Goal: Use online tool/utility: Utilize a website feature to perform a specific function

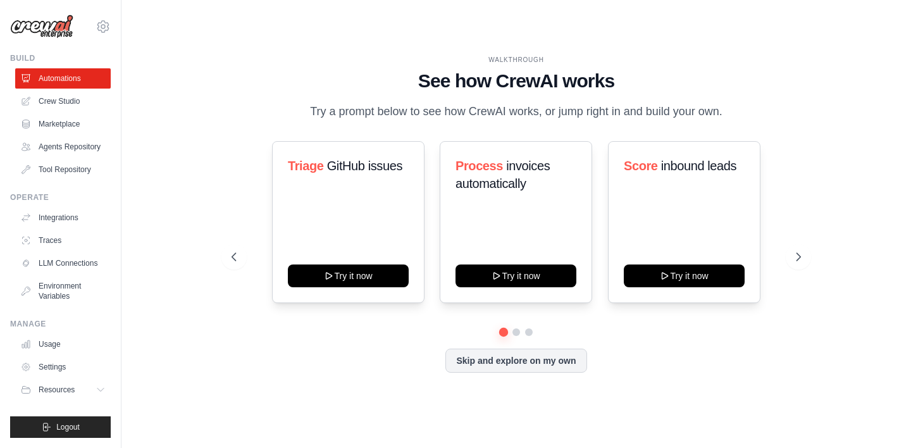
click at [368, 109] on p "Try a prompt below to see how CrewAI works, or jump right in and build your own." at bounding box center [516, 111] width 425 height 18
click at [461, 371] on button "Skip and explore on my own" at bounding box center [515, 359] width 141 height 24
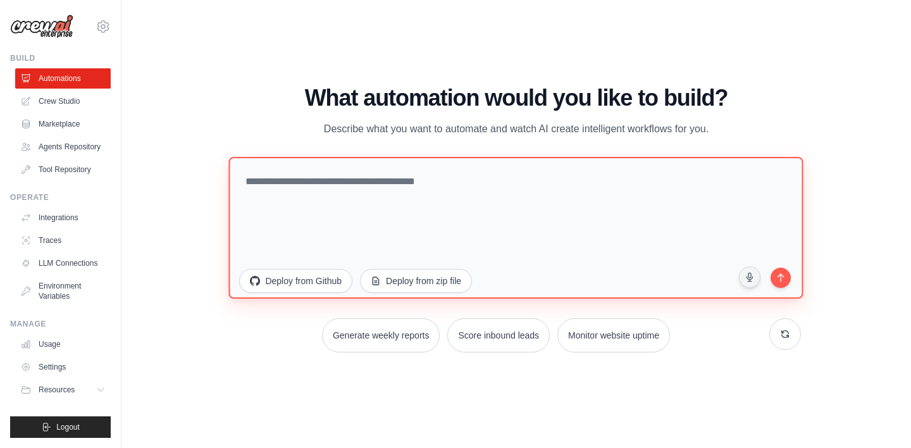
click at [367, 200] on textarea at bounding box center [516, 228] width 574 height 142
paste textarea "**********"
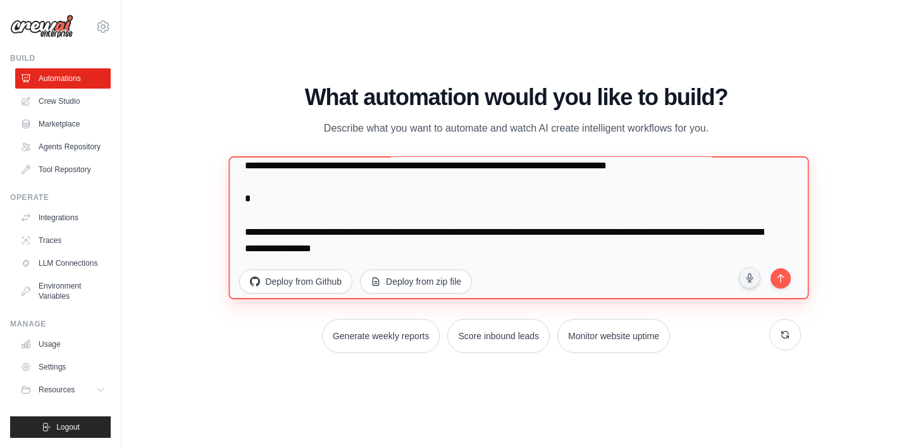
scroll to position [4933, 0]
drag, startPoint x: 471, startPoint y: 251, endPoint x: 218, endPoint y: 204, distance: 257.3
click at [218, 204] on div "WALKTHROUGH See how [PERSON_NAME] works Try a prompt below to see how [PERSON_N…" at bounding box center [515, 224] width 599 height 278
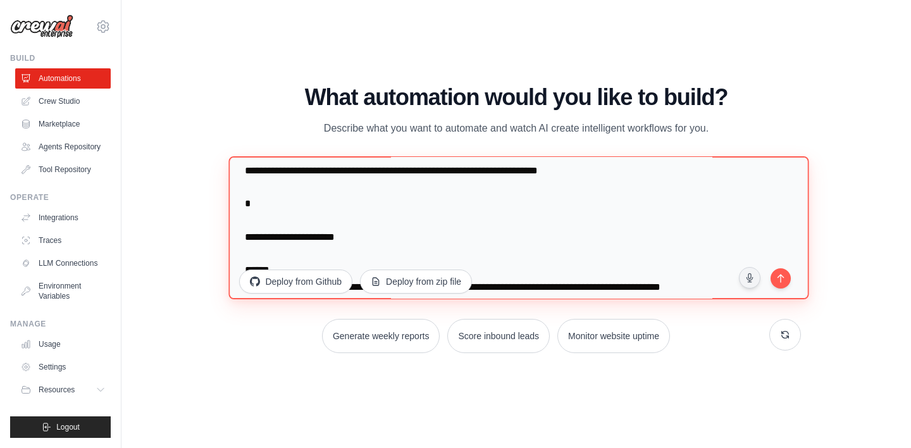
scroll to position [0, 0]
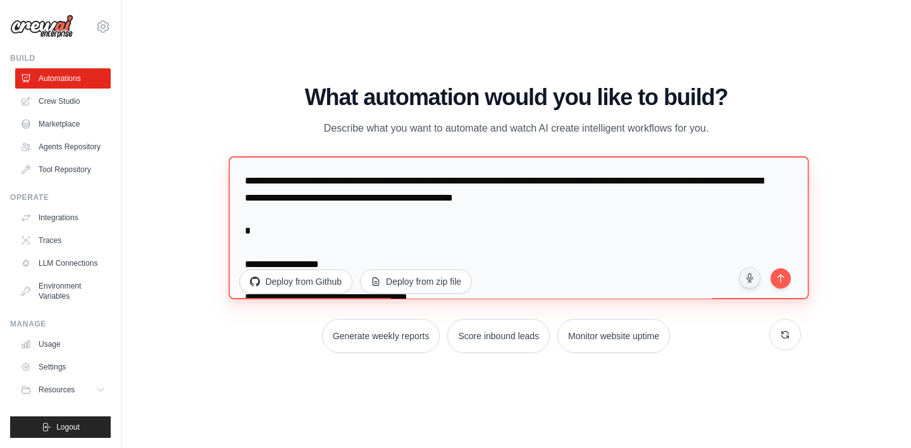
drag, startPoint x: 326, startPoint y: 235, endPoint x: 292, endPoint y: 188, distance: 57.9
click at [292, 188] on textarea at bounding box center [519, 227] width 580 height 143
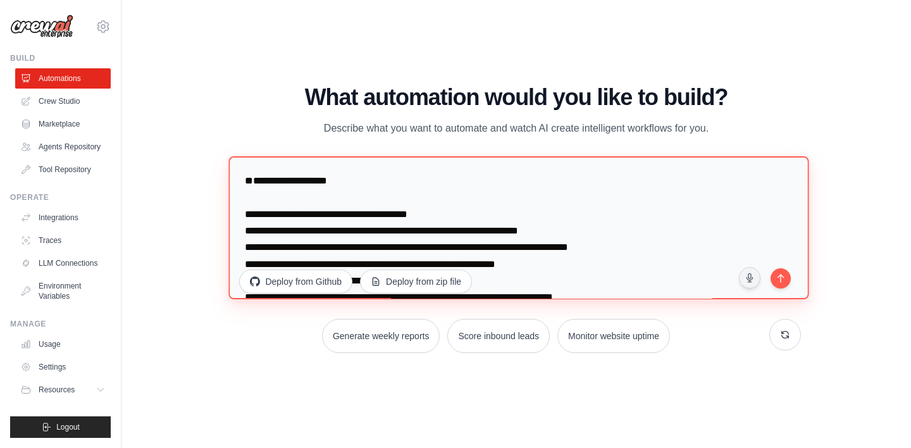
click at [248, 212] on textarea at bounding box center [519, 227] width 580 height 143
type textarea "**********"
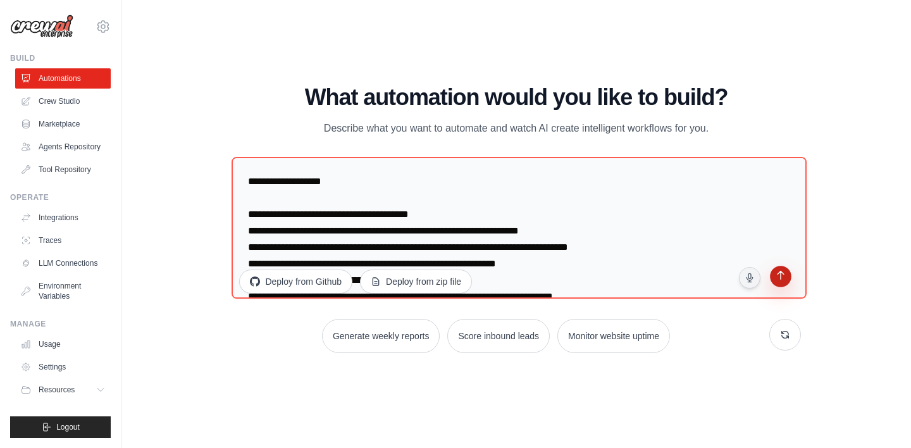
click at [776, 276] on icon "submit" at bounding box center [780, 277] width 12 height 12
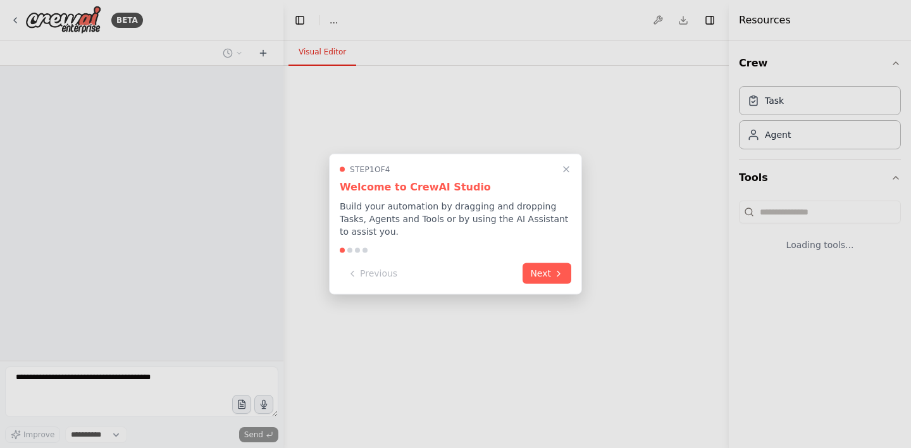
select select "****"
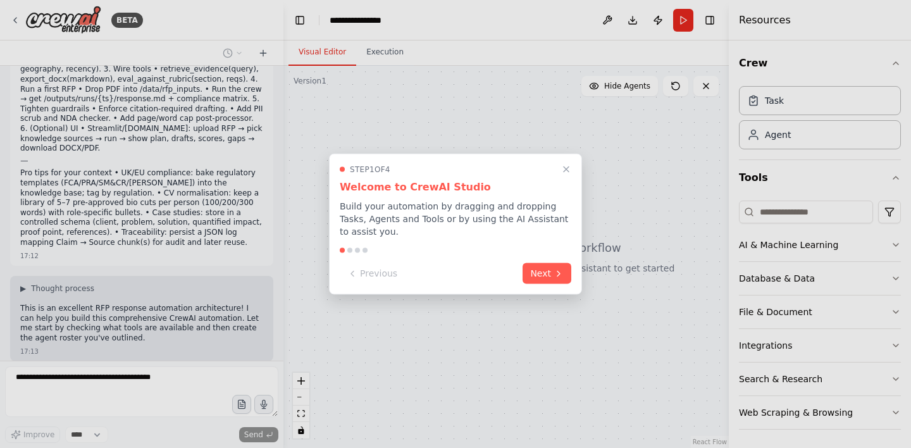
scroll to position [2068, 0]
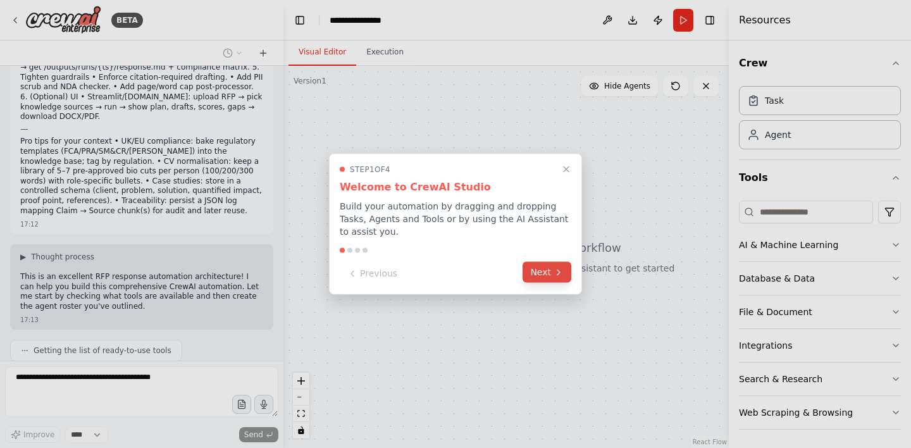
click at [542, 265] on button "Next" at bounding box center [546, 272] width 49 height 21
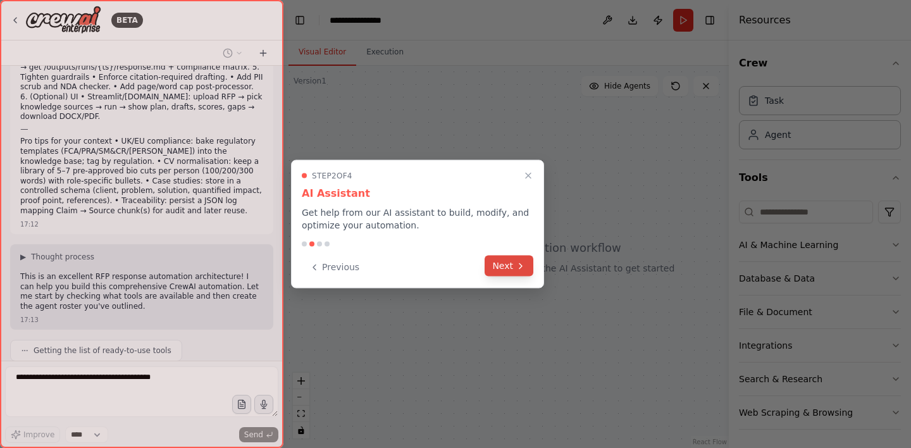
click at [515, 266] on button "Next" at bounding box center [508, 265] width 49 height 21
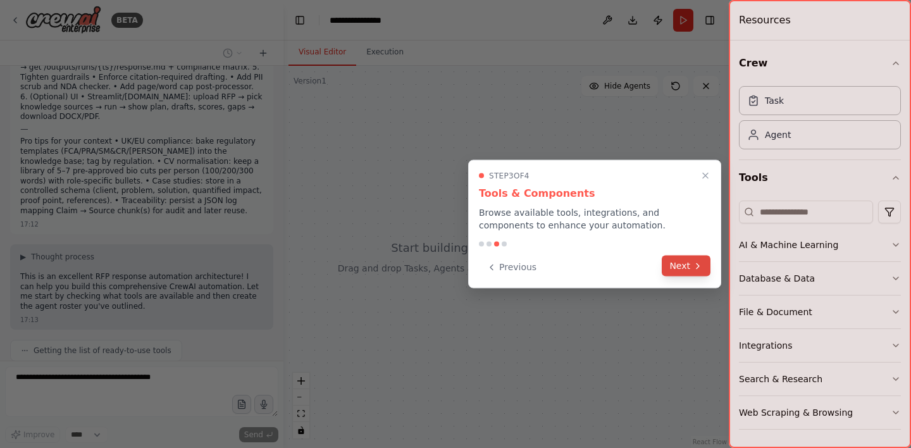
click at [694, 266] on icon at bounding box center [697, 266] width 10 height 10
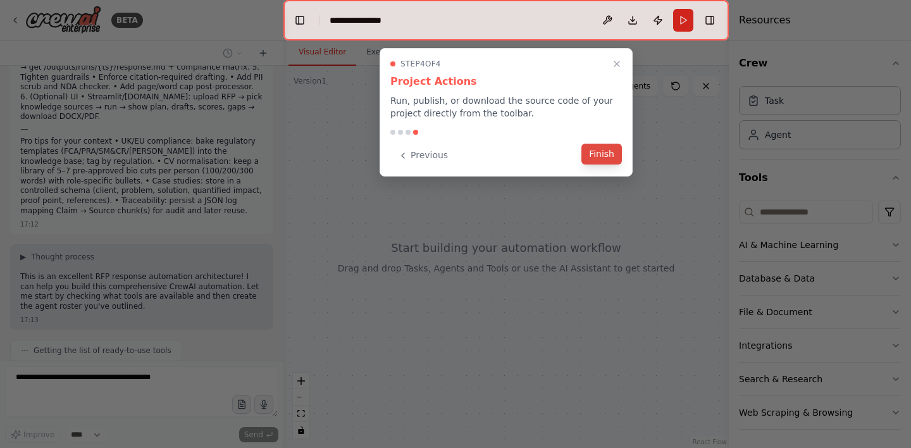
click at [617, 161] on button "Finish" at bounding box center [601, 154] width 40 height 21
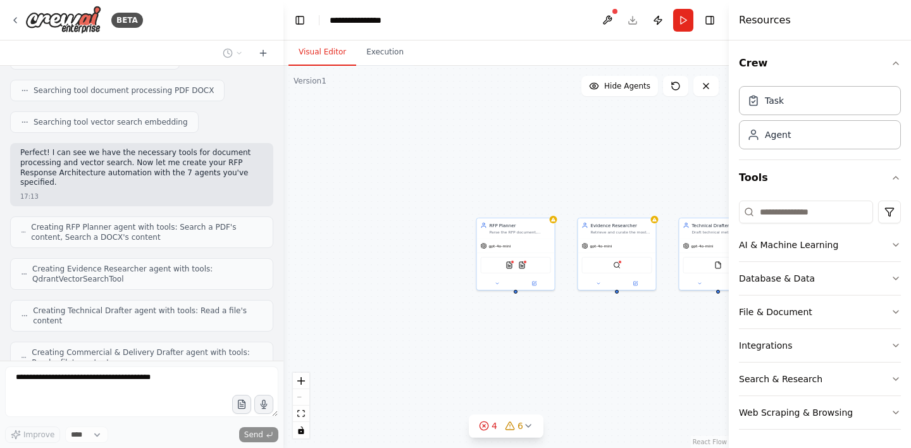
scroll to position [2381, 0]
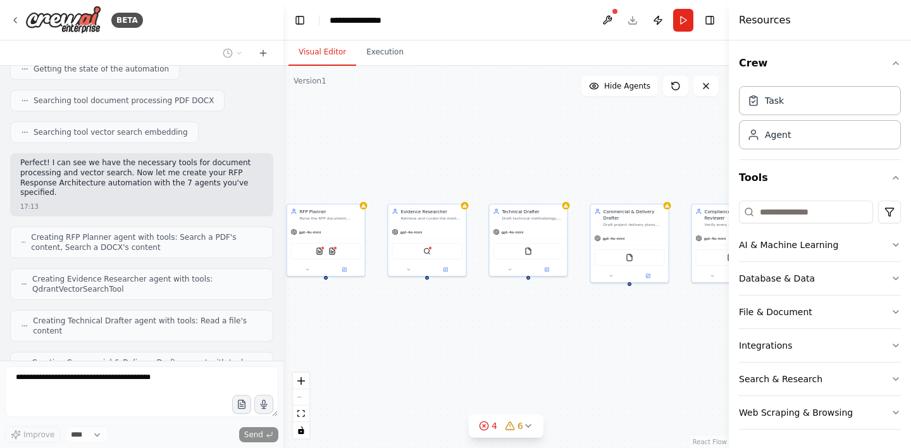
drag, startPoint x: 622, startPoint y: 342, endPoint x: 433, endPoint y: 328, distance: 190.2
click at [433, 328] on div "RFP Planner Parse the RFP document, extract mandatory and weighted criteria, id…" at bounding box center [505, 257] width 445 height 382
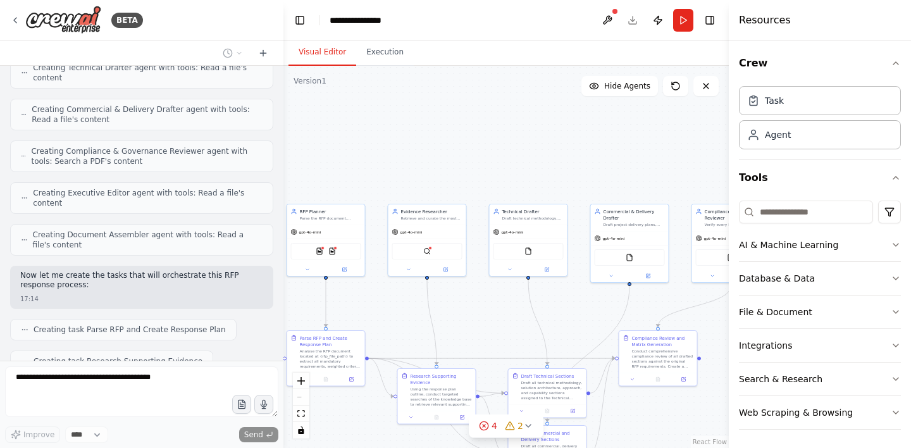
scroll to position [2666, 0]
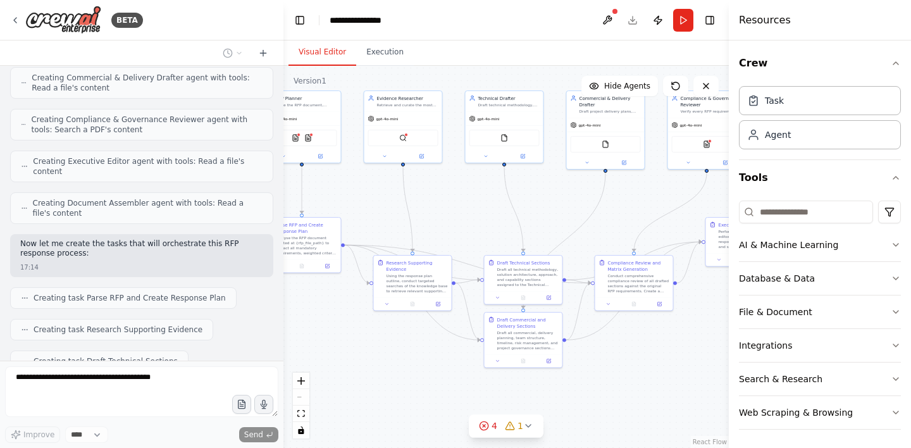
drag, startPoint x: 464, startPoint y: 200, endPoint x: 440, endPoint y: 87, distance: 115.7
click at [440, 87] on div ".deletable-edge-delete-btn { width: 20px; height: 20px; border: 0px solid #ffff…" at bounding box center [505, 257] width 445 height 382
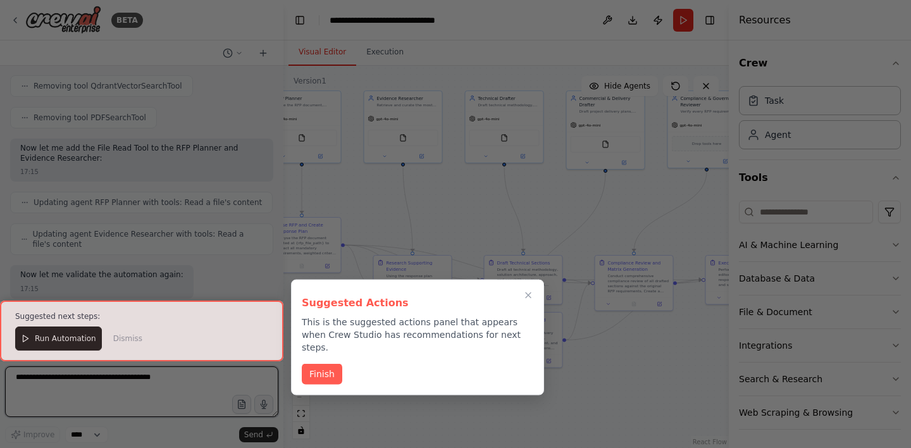
scroll to position [3405, 0]
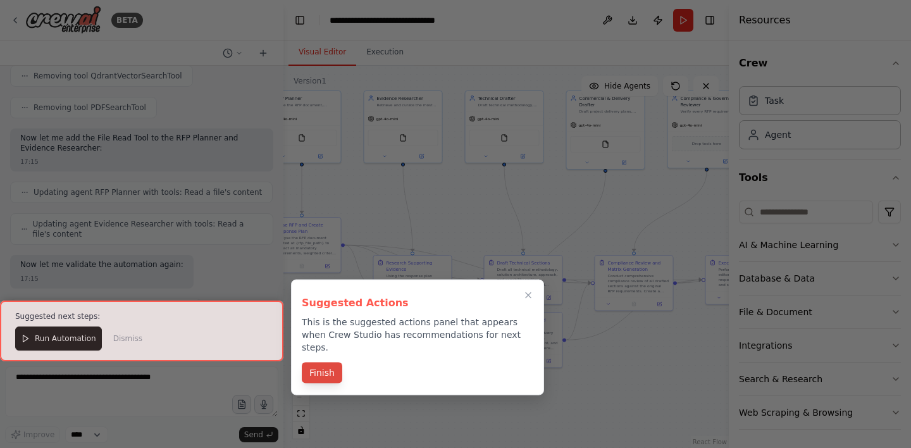
click at [309, 366] on button "Finish" at bounding box center [322, 372] width 40 height 21
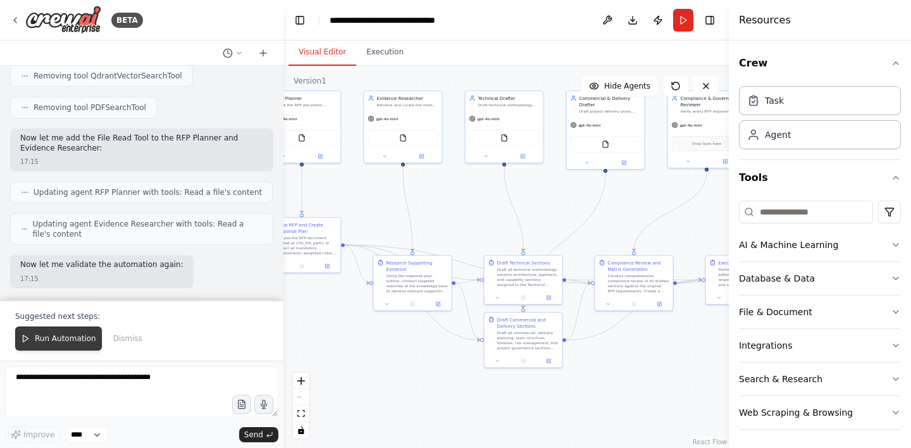
click at [73, 340] on span "Run Automation" at bounding box center [65, 338] width 61 height 10
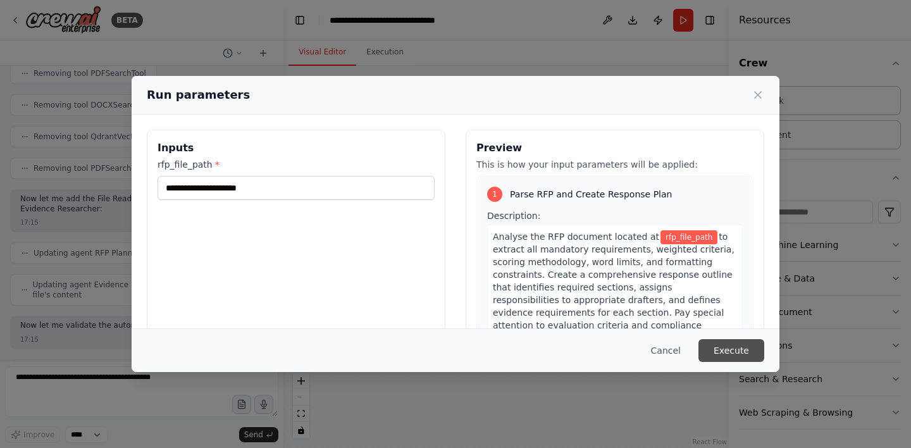
click at [729, 352] on button "Execute" at bounding box center [731, 350] width 66 height 23
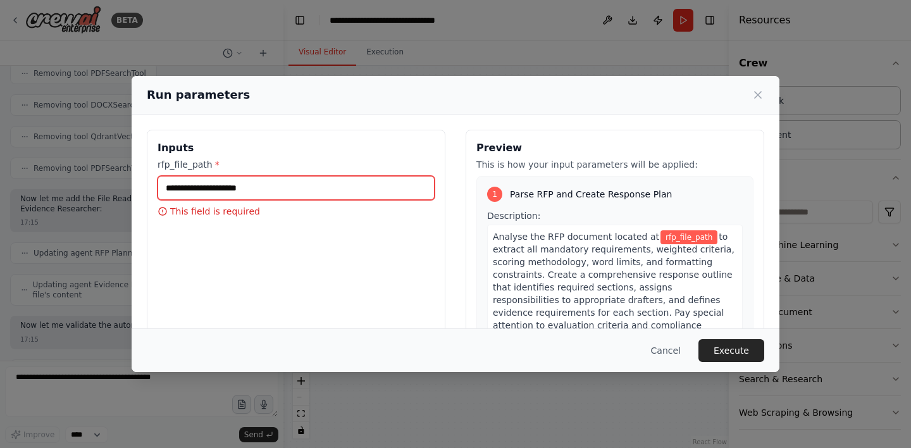
click at [265, 187] on input "rfp_file_path *" at bounding box center [295, 188] width 277 height 24
click at [649, 334] on div "Cancel Execute" at bounding box center [456, 350] width 648 height 44
click at [653, 342] on button "Cancel" at bounding box center [666, 350] width 50 height 23
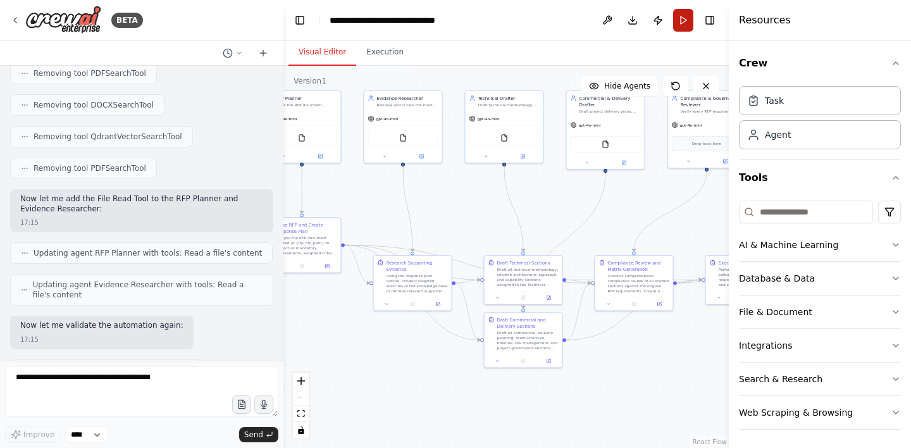
click at [675, 19] on button "Run" at bounding box center [683, 20] width 20 height 23
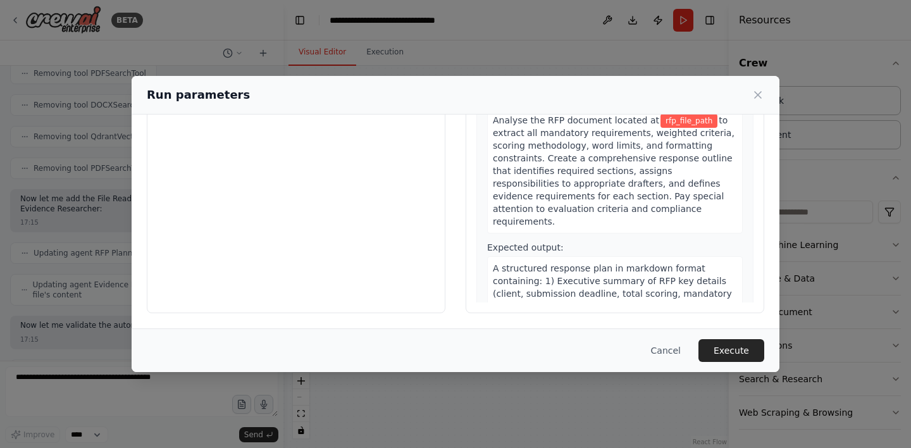
scroll to position [0, 0]
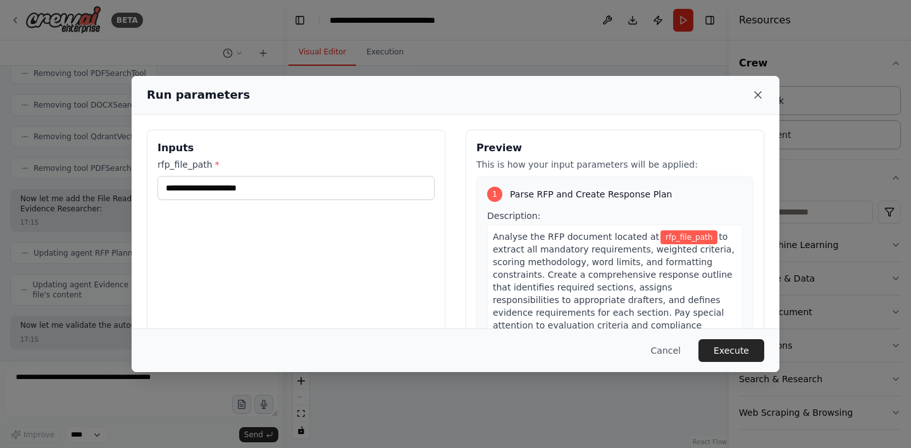
click at [754, 95] on icon at bounding box center [757, 95] width 13 height 13
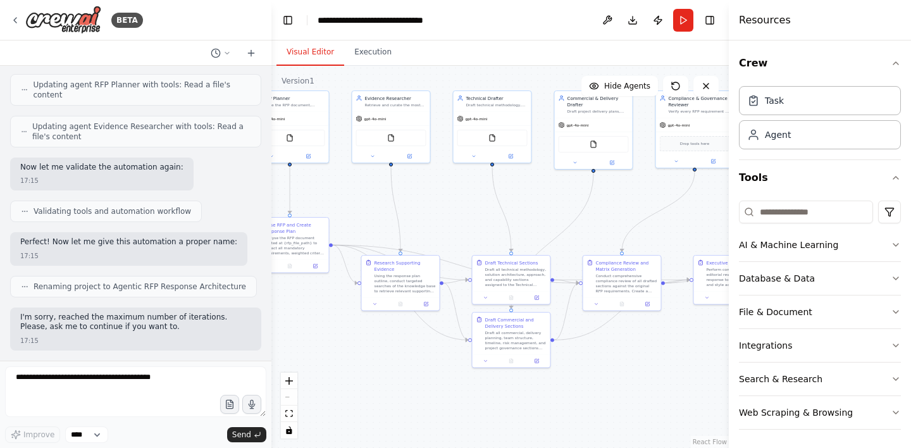
scroll to position [6778, 0]
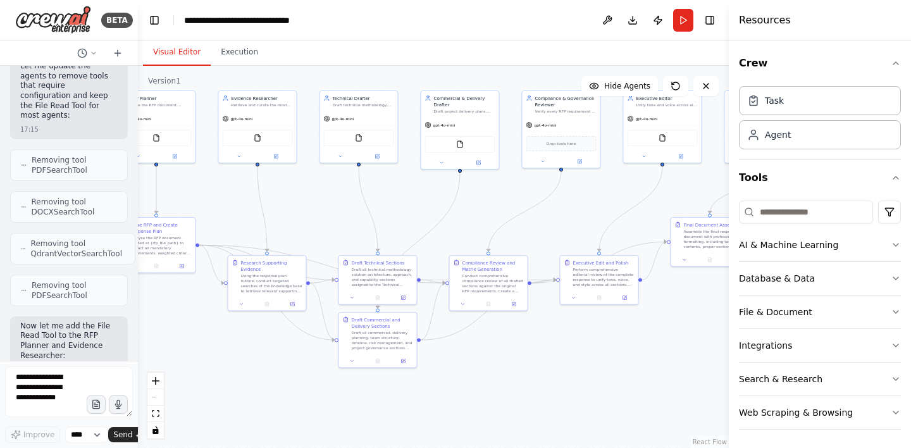
drag, startPoint x: 279, startPoint y: 401, endPoint x: 50, endPoint y: 364, distance: 231.9
click at [50, 364] on div "BETA What we’re building An agentic RFP Response Architecture that: 1. Ingests …" at bounding box center [69, 224] width 138 height 448
click at [713, 23] on button "Toggle Right Sidebar" at bounding box center [710, 20] width 18 height 18
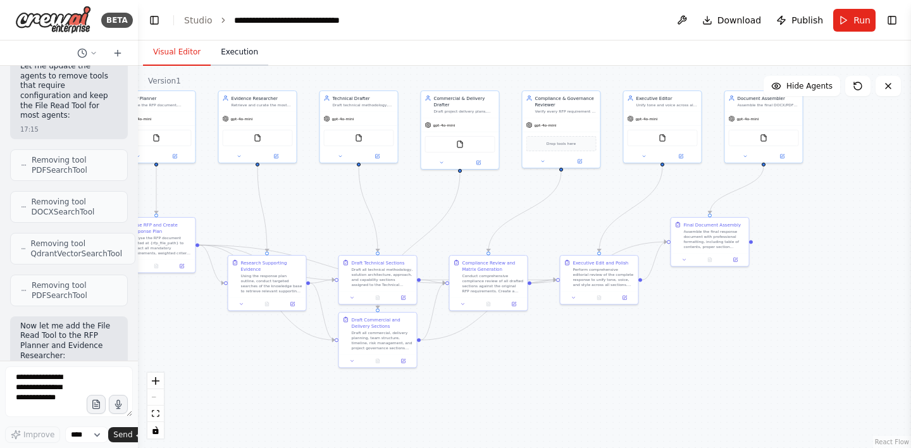
click at [246, 56] on button "Execution" at bounding box center [240, 52] width 58 height 27
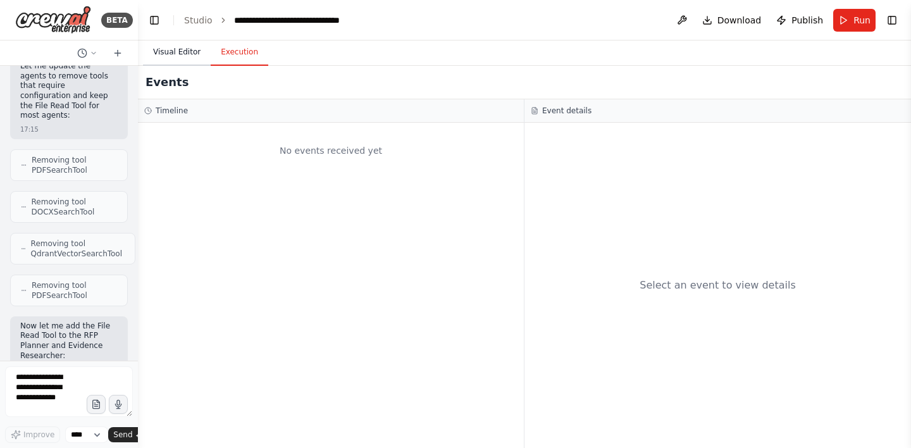
click at [171, 52] on button "Visual Editor" at bounding box center [177, 52] width 68 height 27
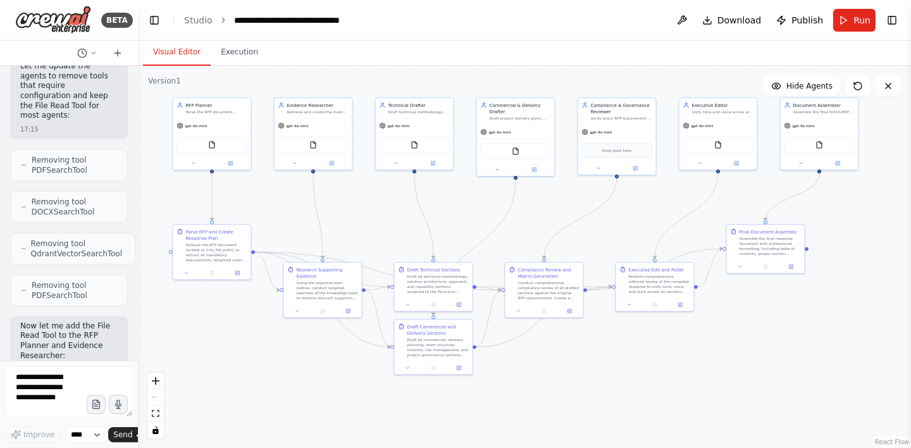
drag, startPoint x: 219, startPoint y: 201, endPoint x: 296, endPoint y: 218, distance: 78.9
click at [296, 218] on div ".deletable-edge-delete-btn { width: 20px; height: 20px; border: 0px solid #ffff…" at bounding box center [524, 257] width 773 height 382
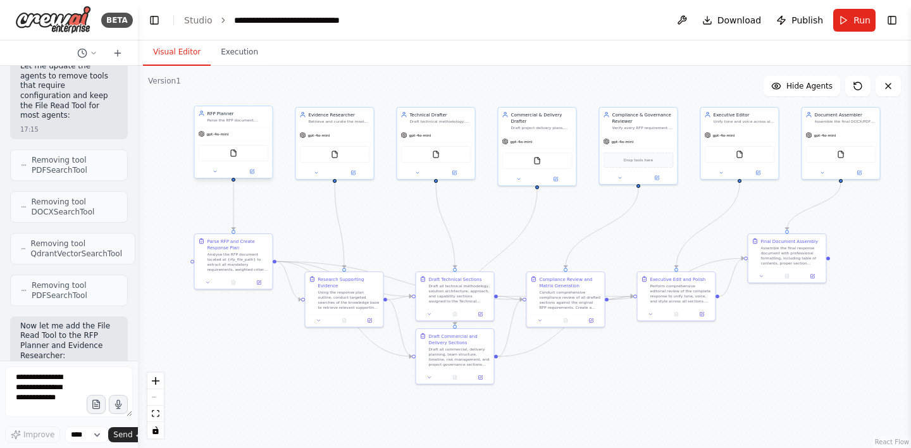
click at [240, 141] on div "FileReadTool" at bounding box center [234, 153] width 78 height 25
click at [171, 187] on div ".deletable-edge-delete-btn { width: 20px; height: 20px; border: 0px solid #ffff…" at bounding box center [524, 257] width 773 height 382
click at [445, 403] on div ".deletable-edge-delete-btn { width: 20px; height: 20px; border: 0px solid #ffff…" at bounding box center [524, 257] width 773 height 382
drag, startPoint x: 448, startPoint y: 356, endPoint x: 448, endPoint y: 374, distance: 18.4
click at [448, 374] on div "Draft all commercial, delivery planning, team structure, timeline, risk managem…" at bounding box center [459, 374] width 61 height 20
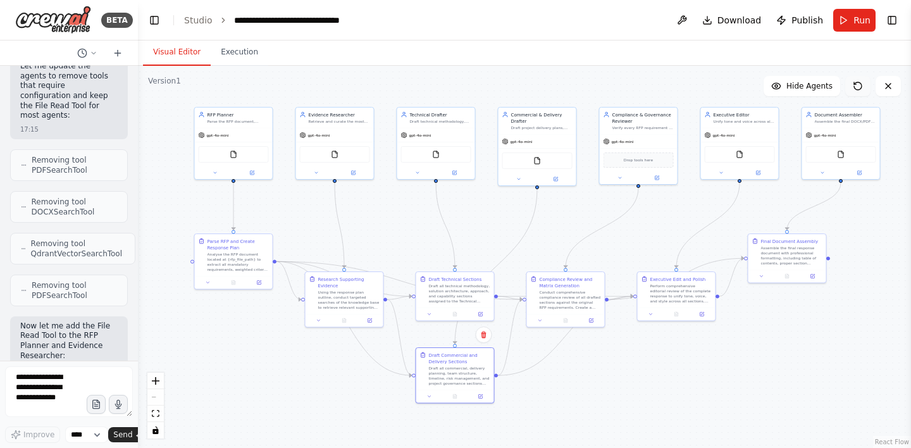
click at [855, 92] on button at bounding box center [857, 86] width 25 height 20
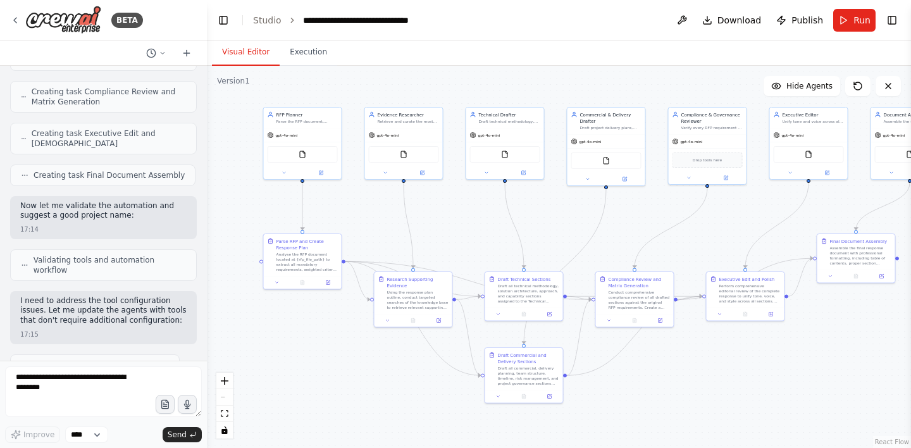
drag, startPoint x: 135, startPoint y: 276, endPoint x: 229, endPoint y: 276, distance: 94.2
click at [229, 276] on div "BETA What we’re building An agentic RFP Response Architecture that: 1. Ingests …" at bounding box center [455, 224] width 911 height 448
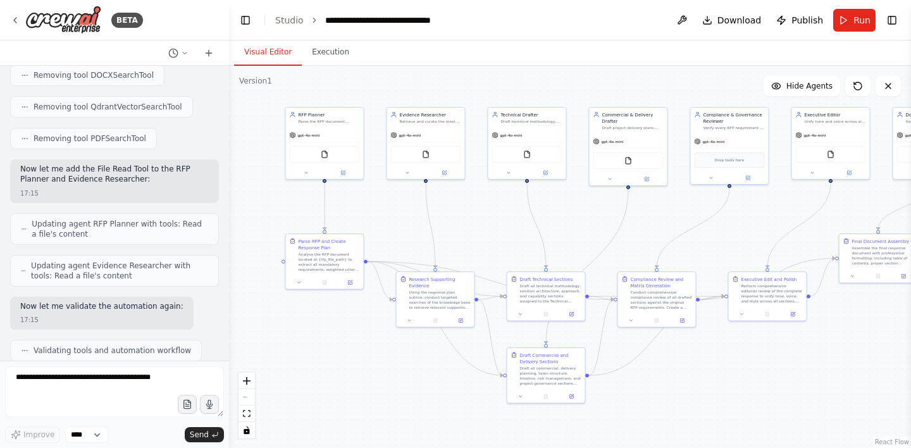
scroll to position [3977, 0]
click at [729, 22] on span "Download" at bounding box center [739, 20] width 44 height 13
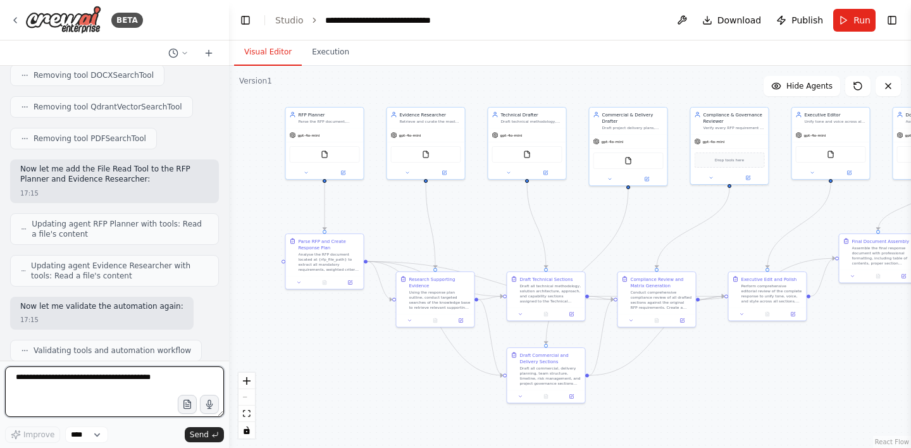
click at [114, 385] on textarea at bounding box center [114, 391] width 219 height 51
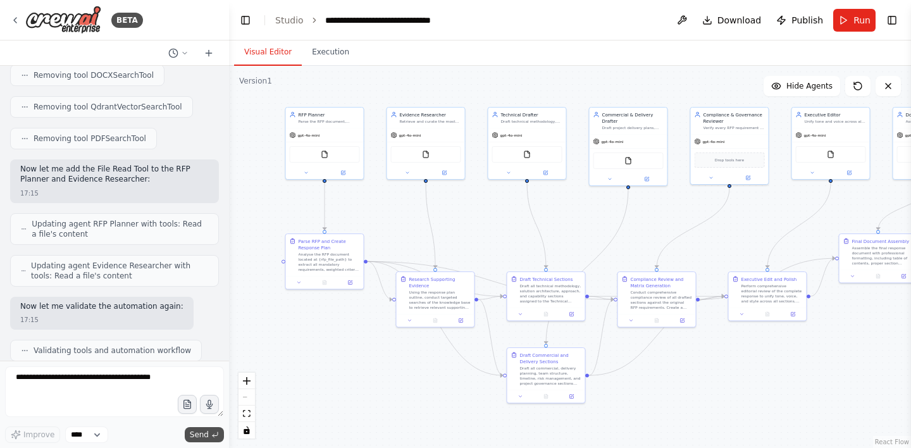
click at [207, 433] on span "Send" at bounding box center [199, 434] width 19 height 10
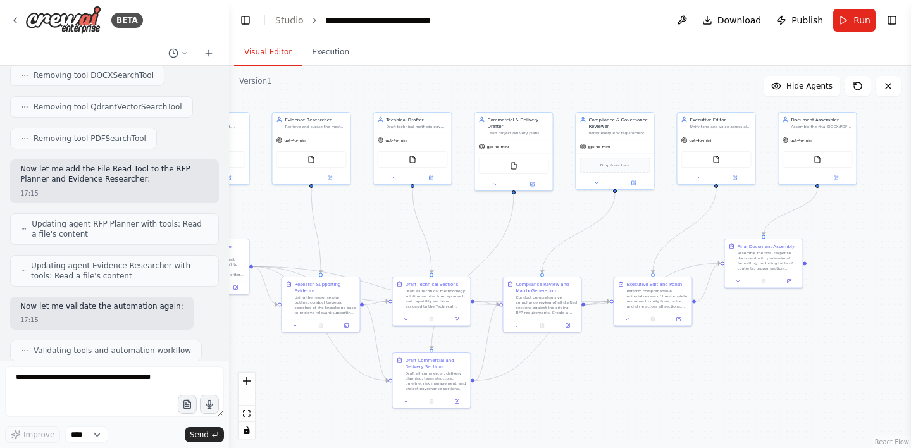
drag, startPoint x: 787, startPoint y: 254, endPoint x: 673, endPoint y: 259, distance: 114.6
click at [673, 259] on div ".deletable-edge-delete-btn { width: 20px; height: 20px; border: 0px solid #ffff…" at bounding box center [570, 257] width 682 height 382
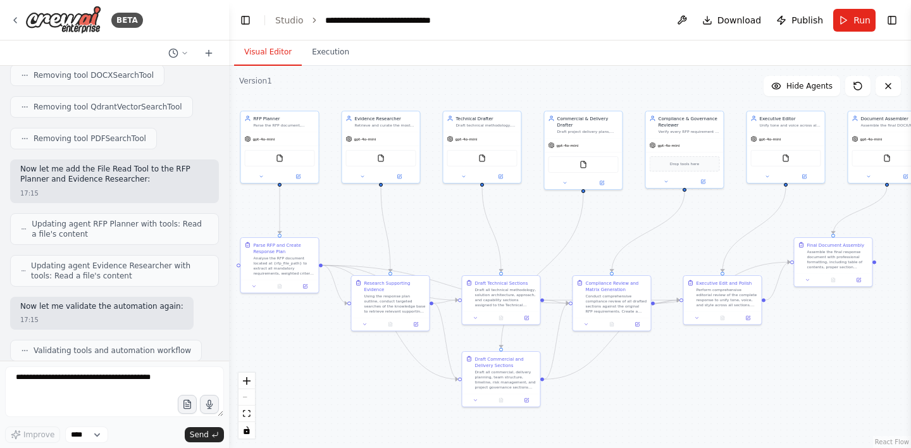
drag, startPoint x: 733, startPoint y: 216, endPoint x: 815, endPoint y: 214, distance: 81.6
click at [814, 214] on div ".deletable-edge-delete-btn { width: 20px; height: 20px; border: 0px solid #ffff…" at bounding box center [570, 257] width 682 height 382
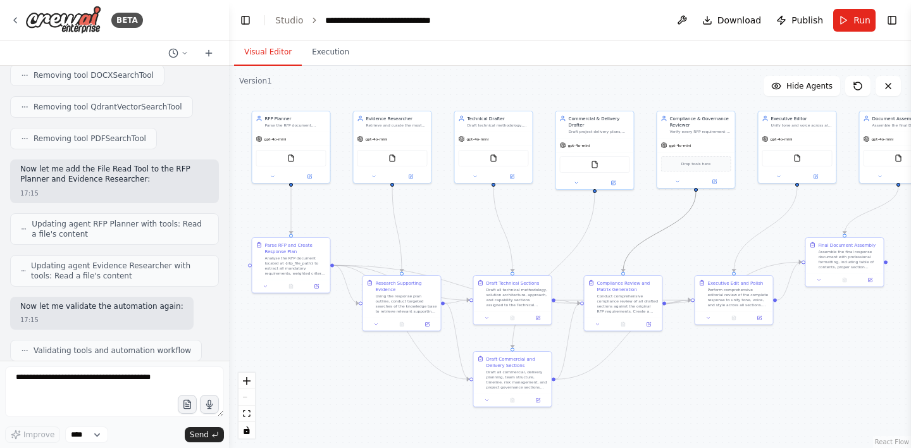
click at [666, 226] on icon "Edge from 1e278bad-8c06-4811-8fe1-b16a1cf79639 to 695b7118-bd10-42aa-b2e7-f2b3a…" at bounding box center [659, 232] width 73 height 80
click at [323, 50] on button "Execution" at bounding box center [331, 52] width 58 height 27
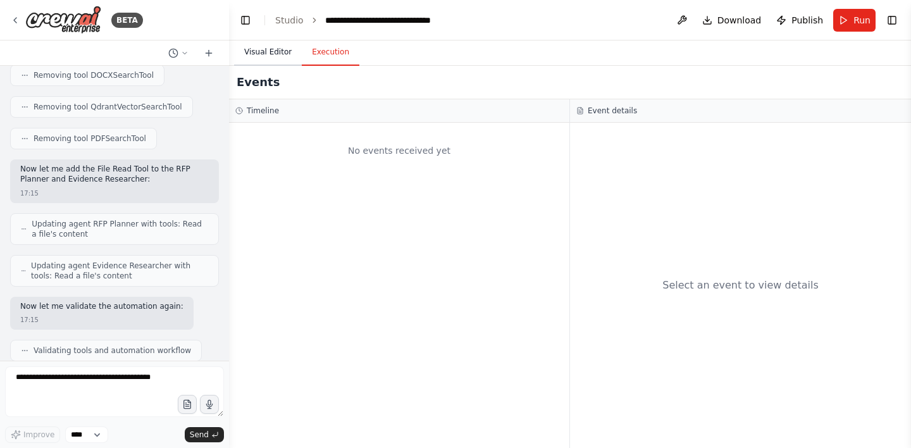
click at [283, 53] on button "Visual Editor" at bounding box center [268, 52] width 68 height 27
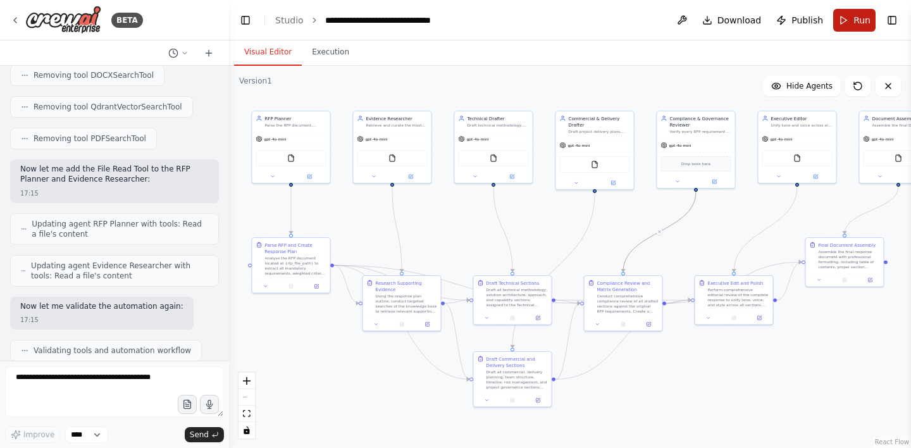
click at [840, 20] on button "Run" at bounding box center [854, 20] width 42 height 23
